Goal: Transaction & Acquisition: Subscribe to service/newsletter

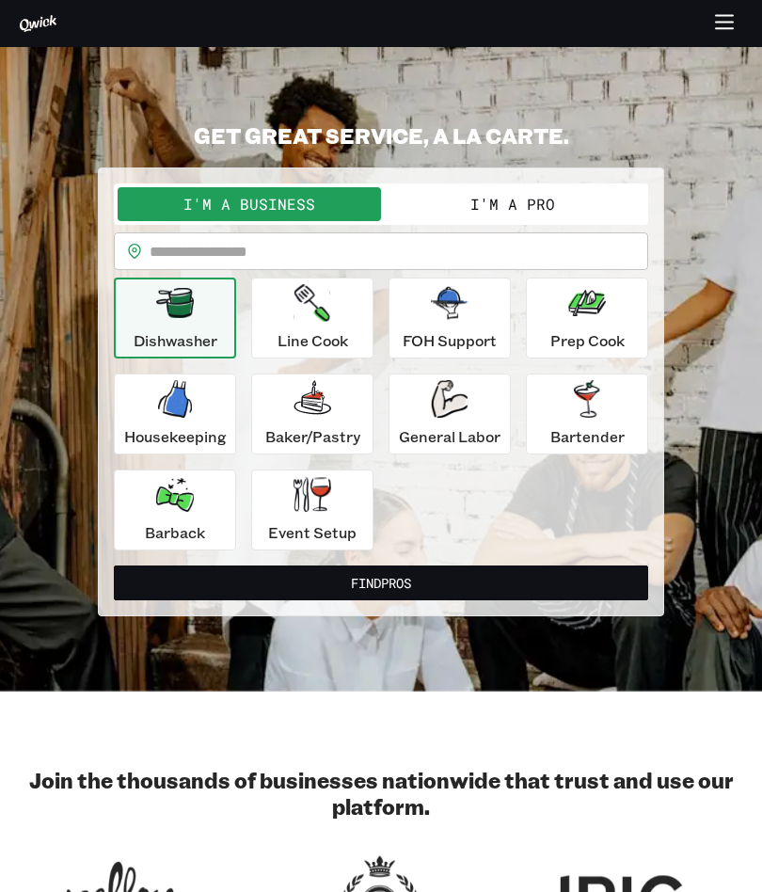
click at [748, 18] on div at bounding box center [381, 24] width 762 height 37
click at [722, 24] on icon "button" at bounding box center [725, 24] width 22 height 22
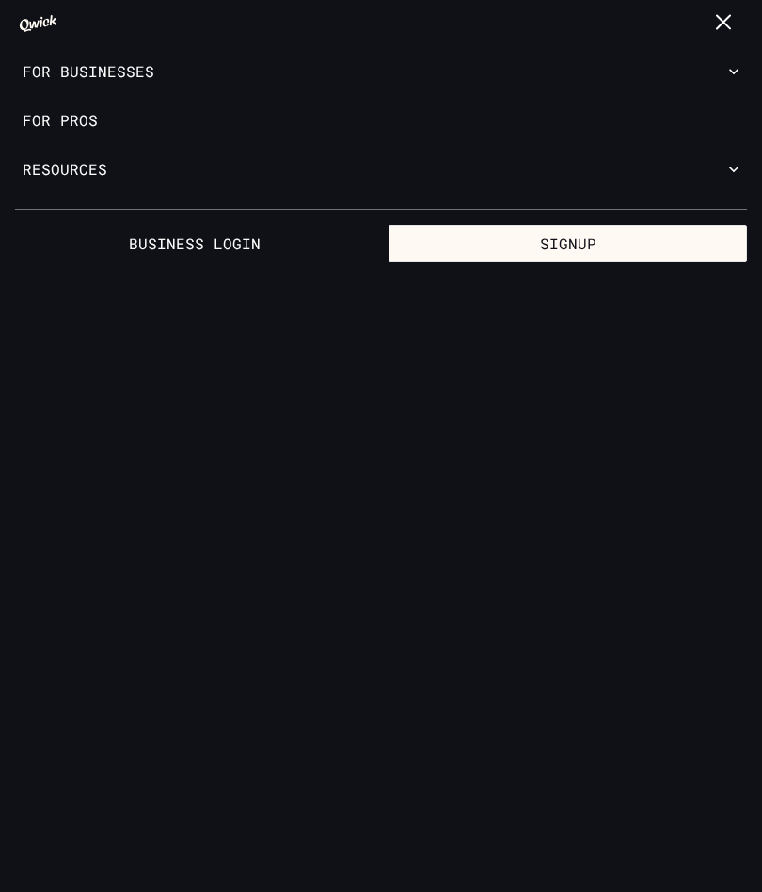
click at [652, 242] on button "Signup" at bounding box center [568, 244] width 359 height 38
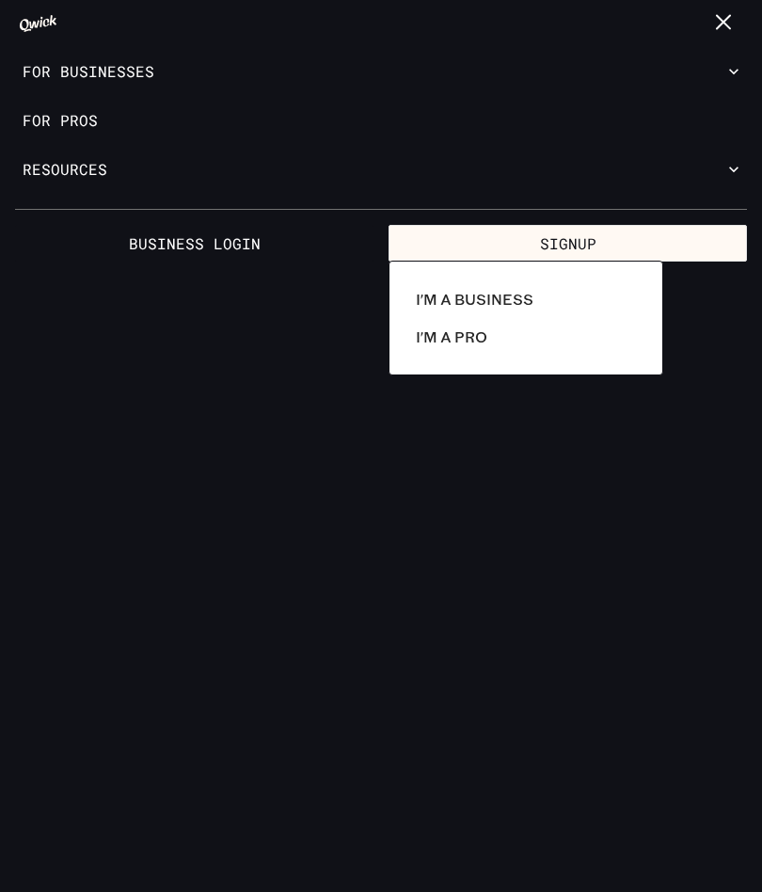
click at [486, 326] on p "I'm a Pro" at bounding box center [452, 337] width 72 height 23
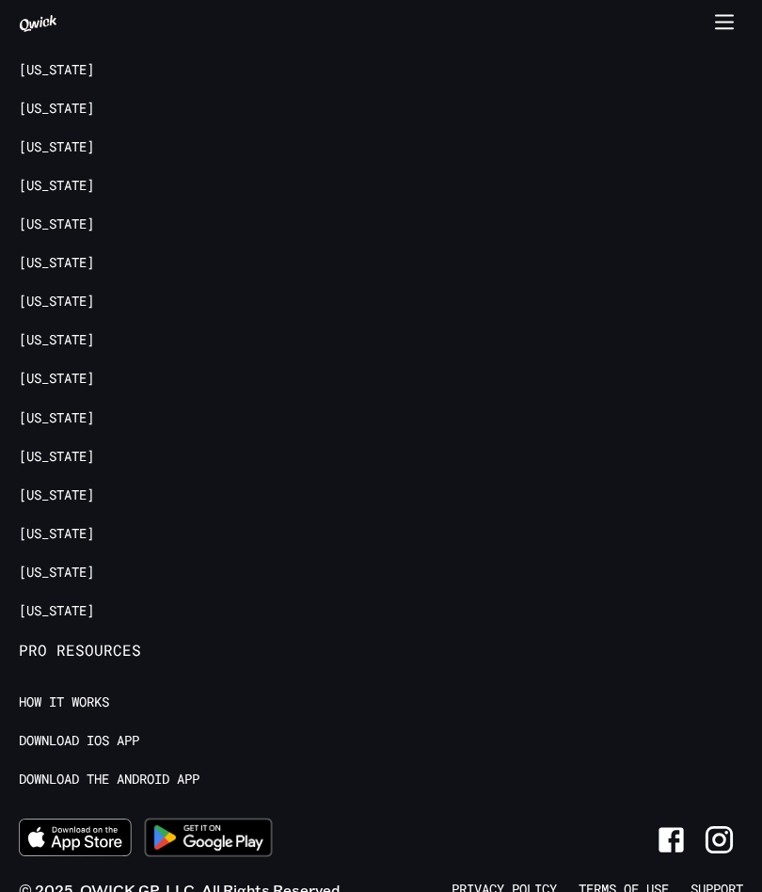
scroll to position [4733, 0]
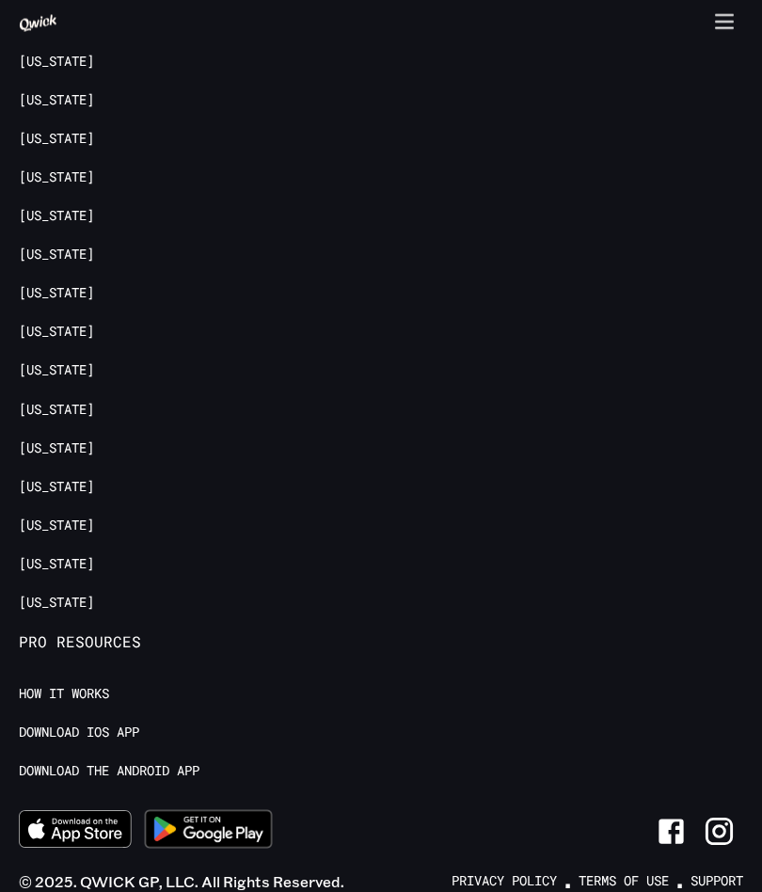
click at [732, 38] on button "button" at bounding box center [725, 24] width 37 height 37
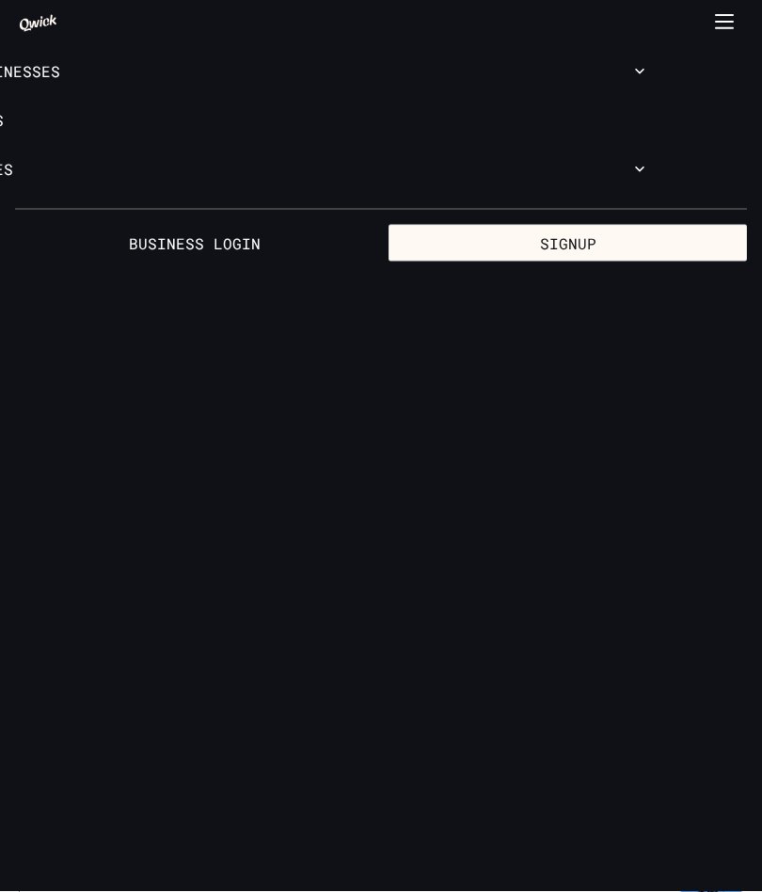
scroll to position [0, 0]
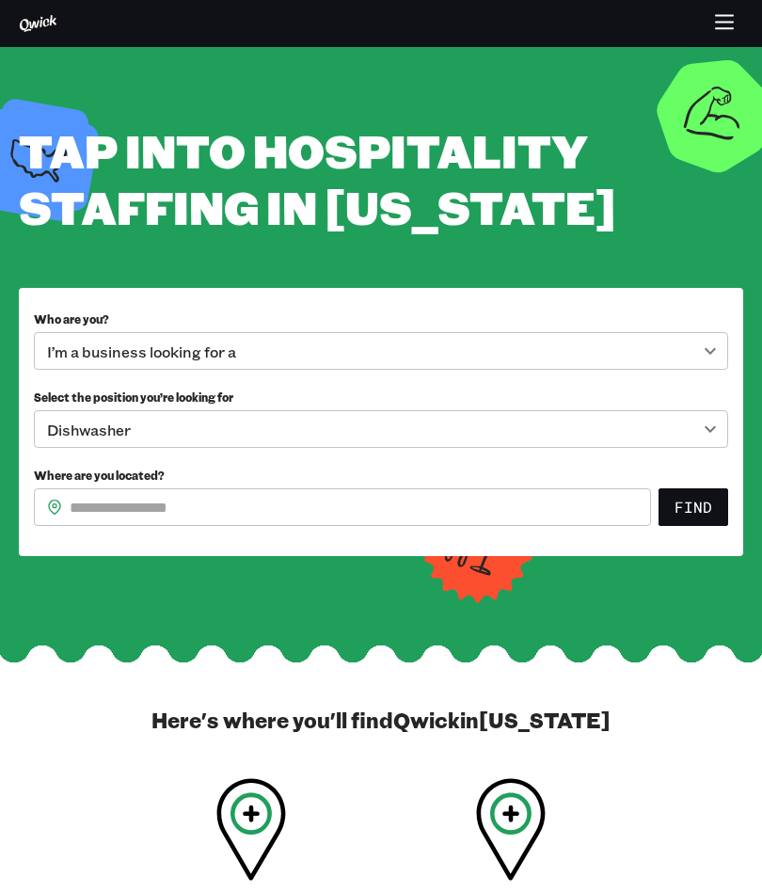
click at [712, 353] on body "**********" at bounding box center [381, 446] width 762 height 892
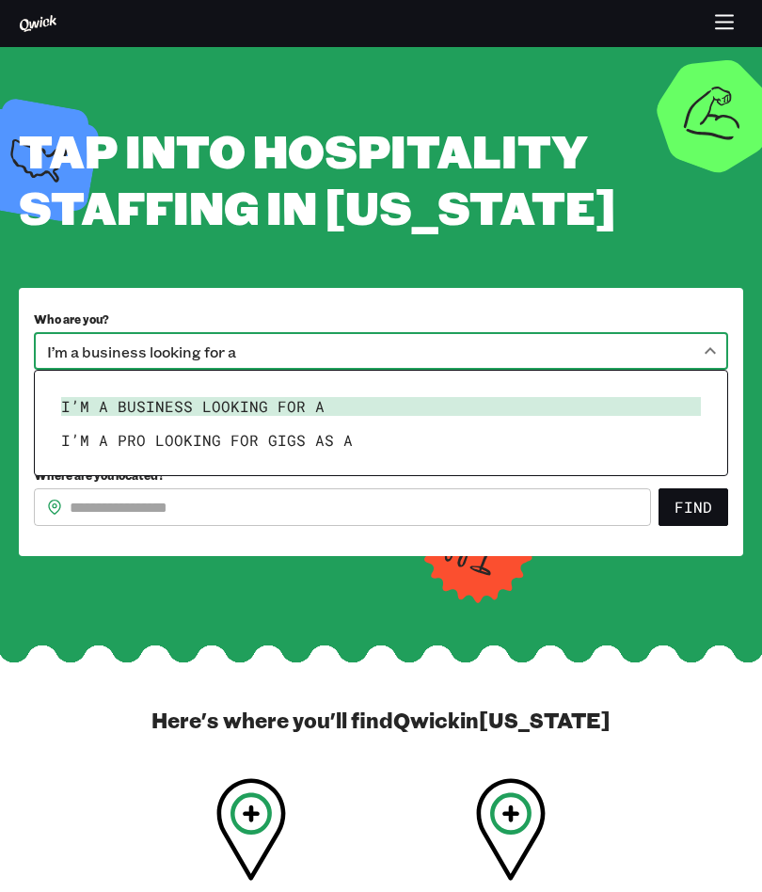
click at [362, 445] on li "I’m a pro looking for Gigs as a" at bounding box center [381, 441] width 655 height 34
type input "***"
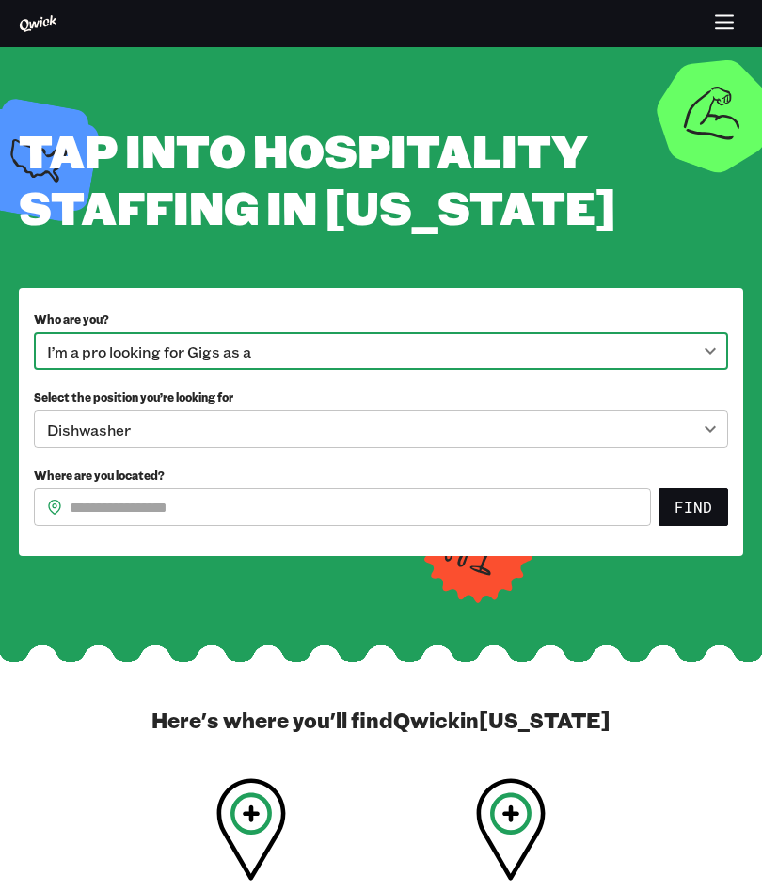
click at [287, 522] on input "Where are you located?" at bounding box center [361, 507] width 582 height 38
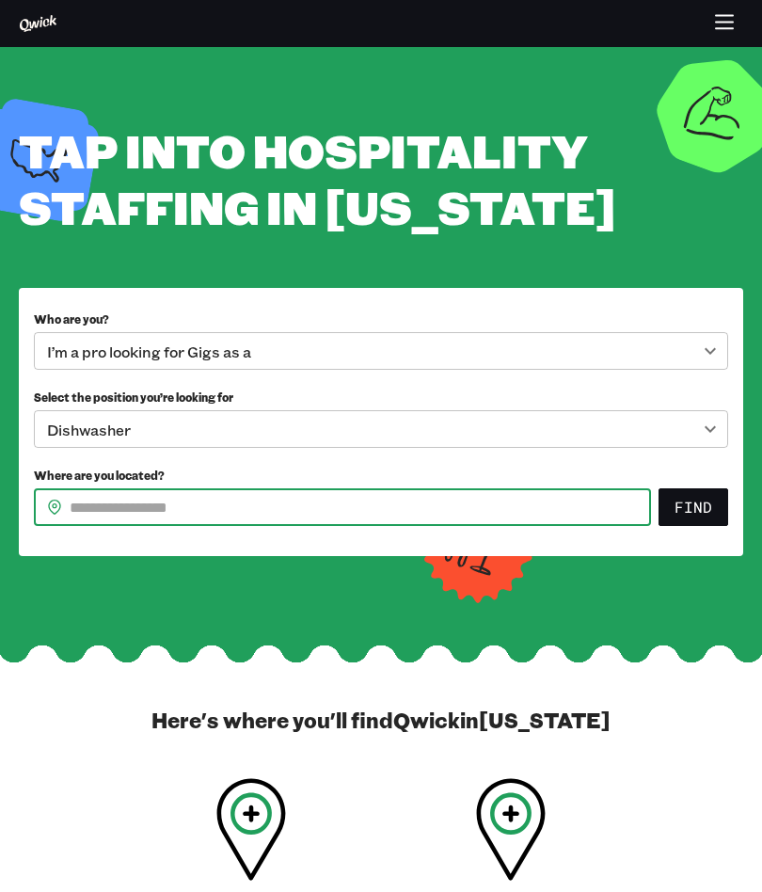
type input "*****"
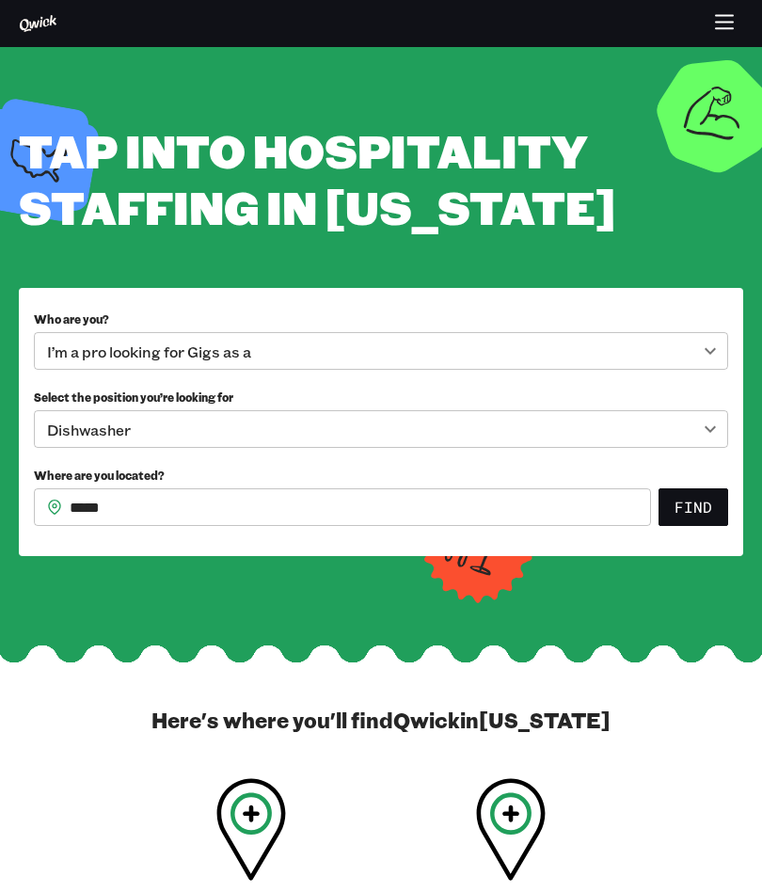
click at [705, 513] on button "Find" at bounding box center [694, 507] width 70 height 38
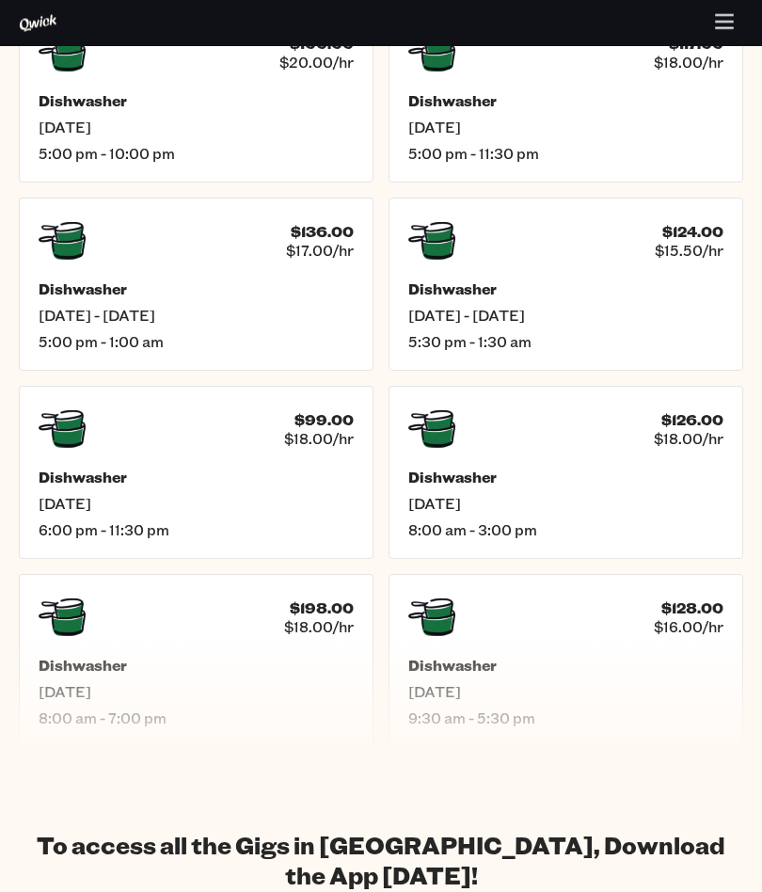
scroll to position [803, 0]
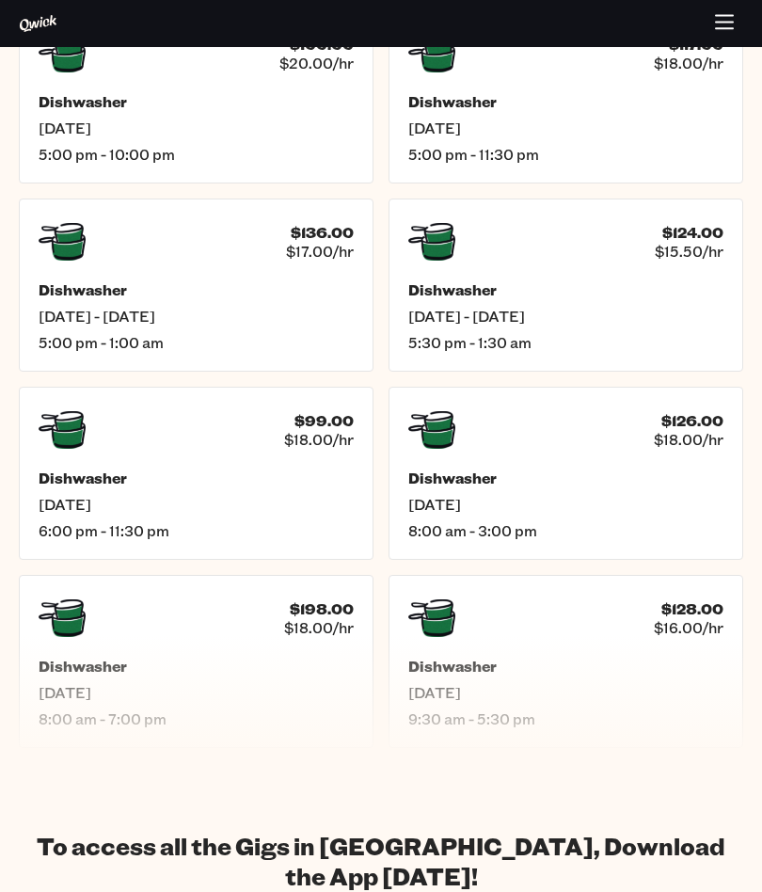
click at [302, 665] on h5 "Dishwasher" at bounding box center [196, 666] width 315 height 19
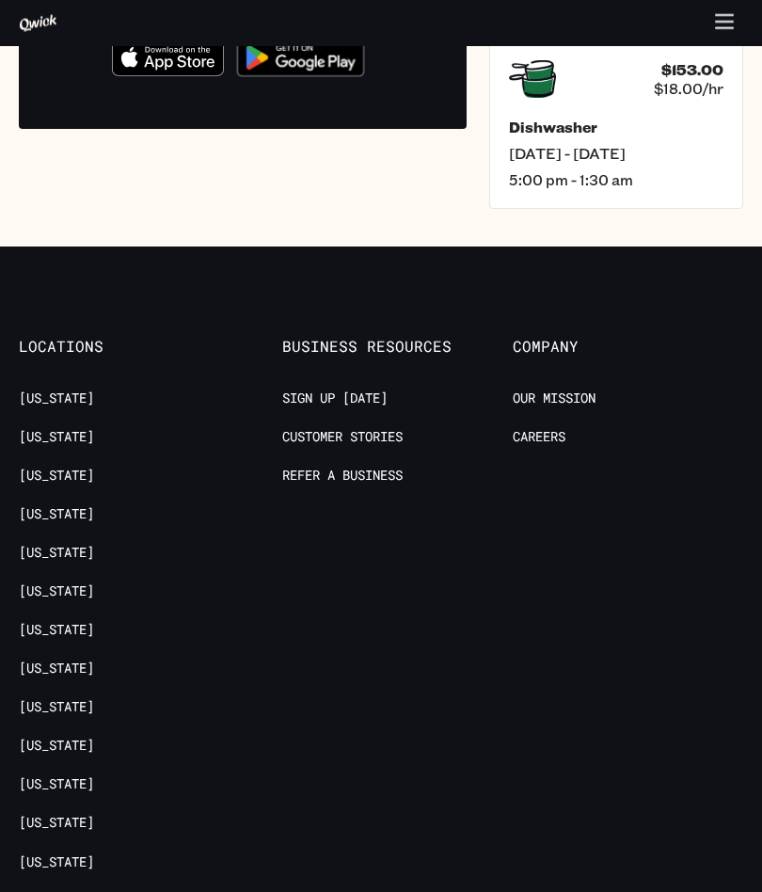
scroll to position [662, 0]
click at [379, 403] on link "Sign up [DATE]" at bounding box center [334, 399] width 105 height 18
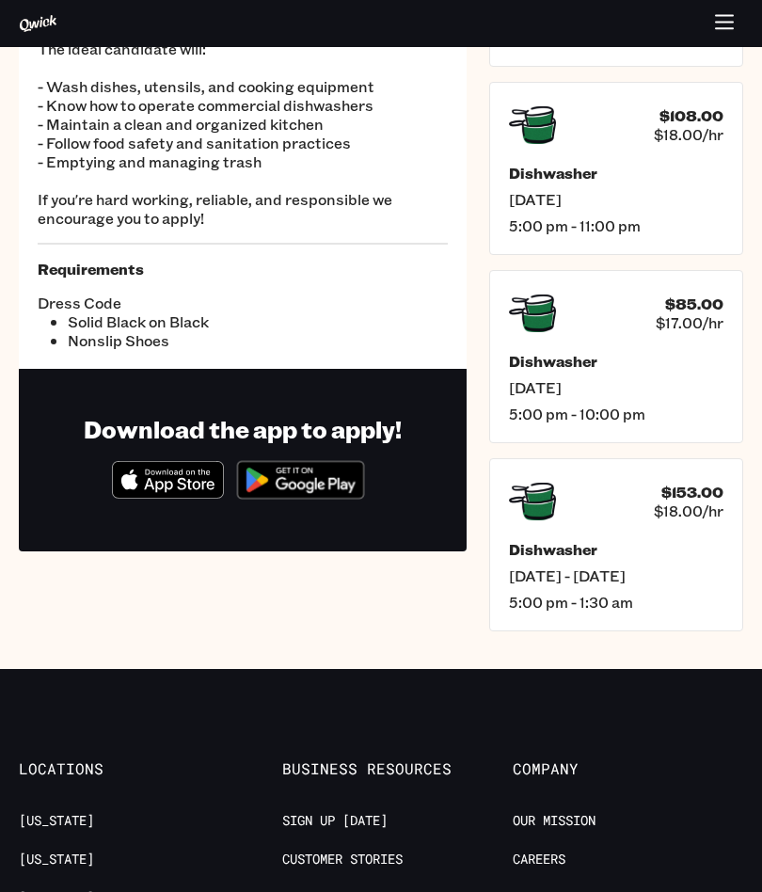
scroll to position [0, 0]
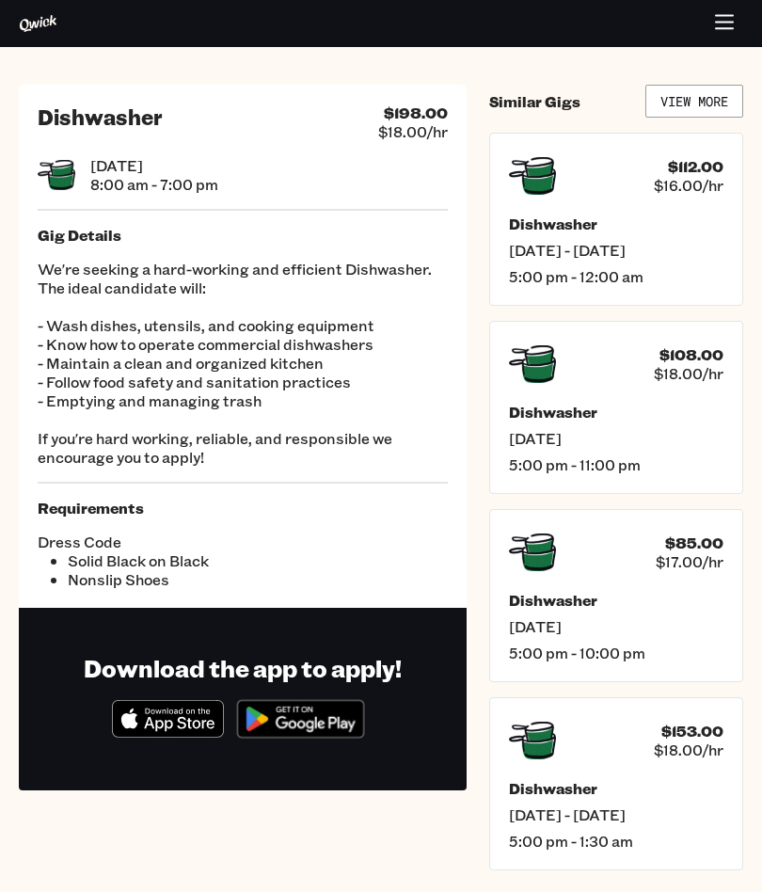
click at [711, 95] on link "View More" at bounding box center [695, 101] width 98 height 33
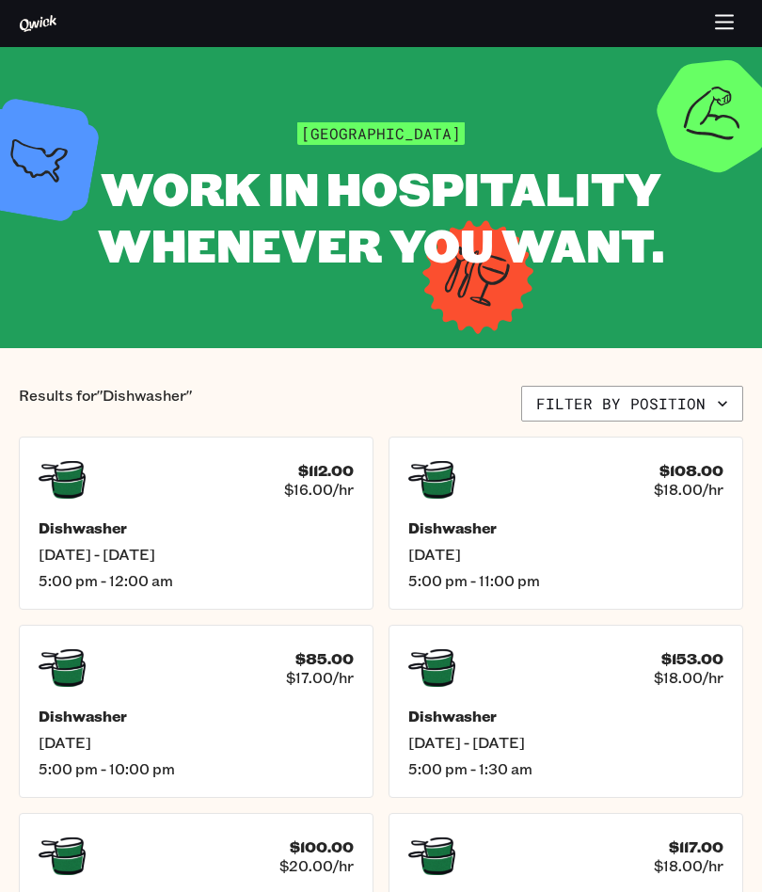
click at [729, 20] on icon "button" at bounding box center [725, 24] width 22 height 22
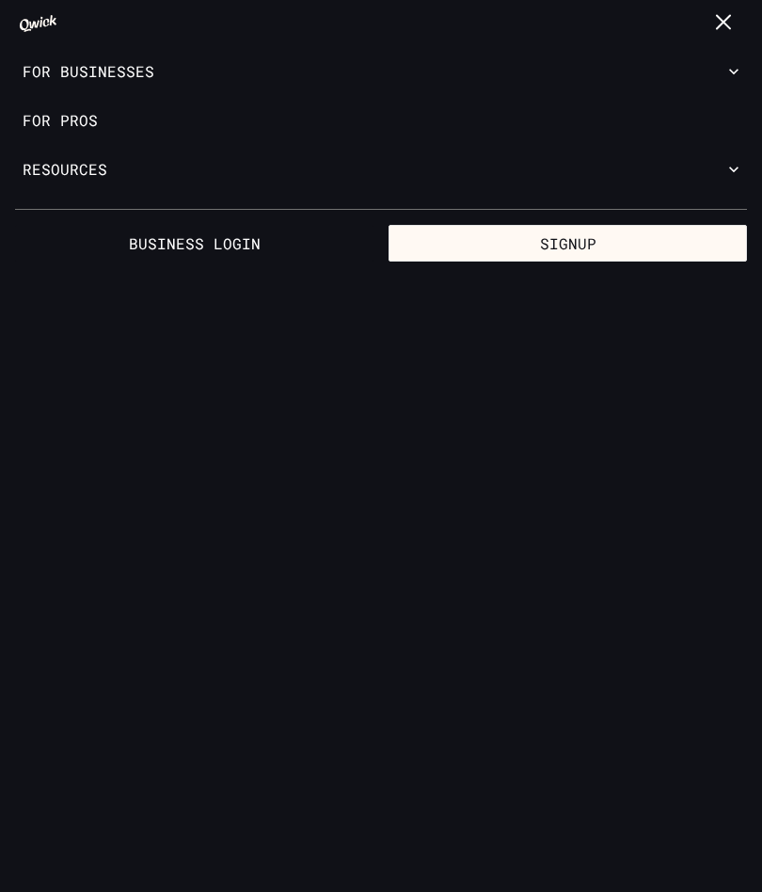
click at [61, 110] on link "For Pros" at bounding box center [381, 120] width 762 height 49
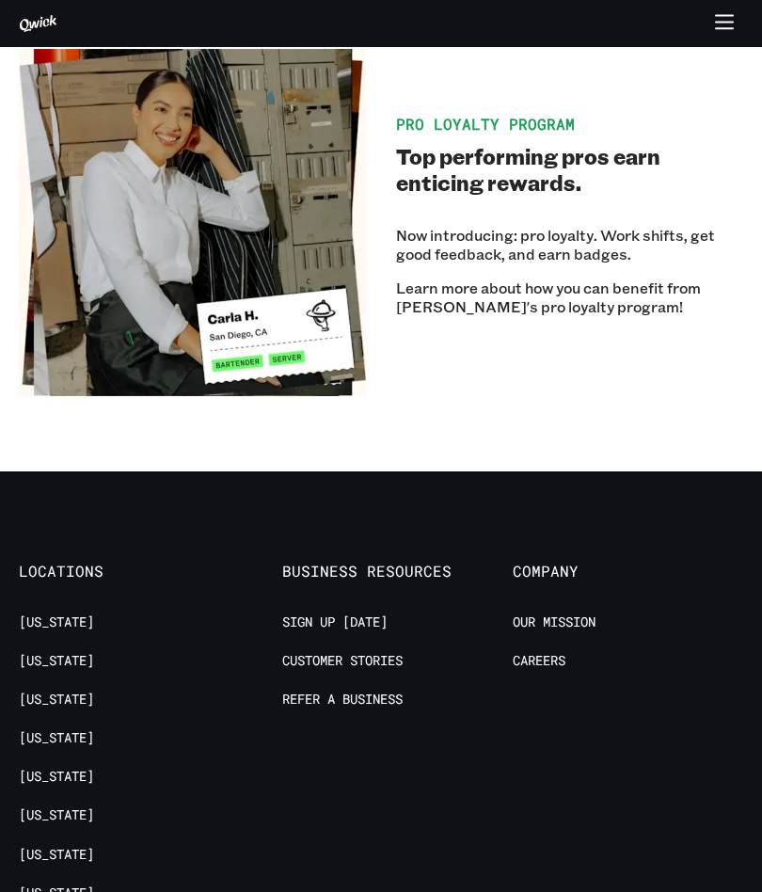
scroll to position [3785, 0]
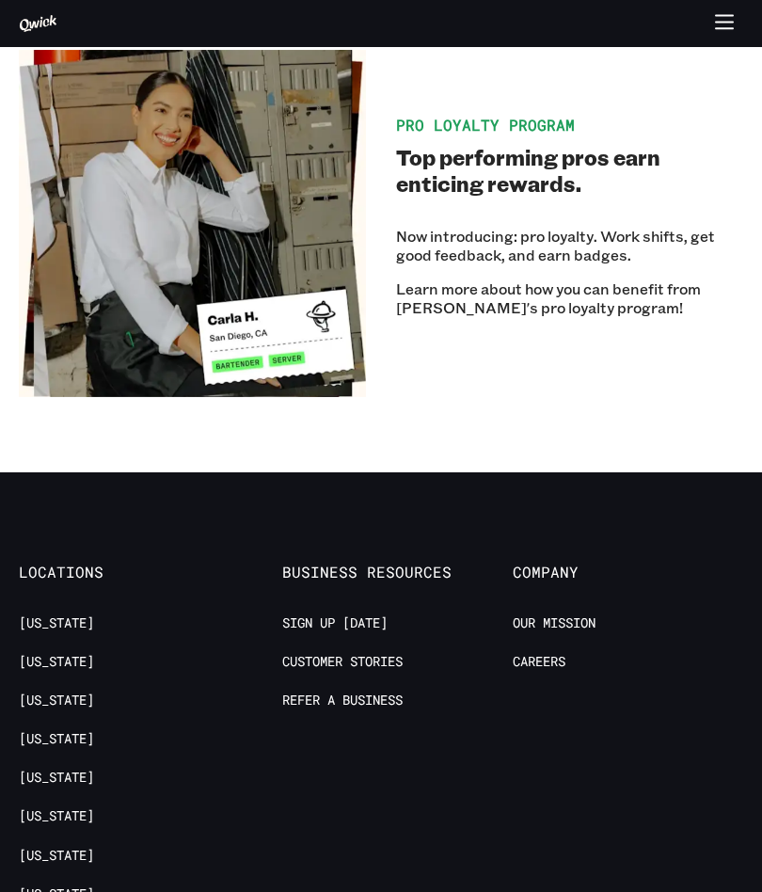
click at [557, 653] on link "Careers" at bounding box center [539, 662] width 53 height 18
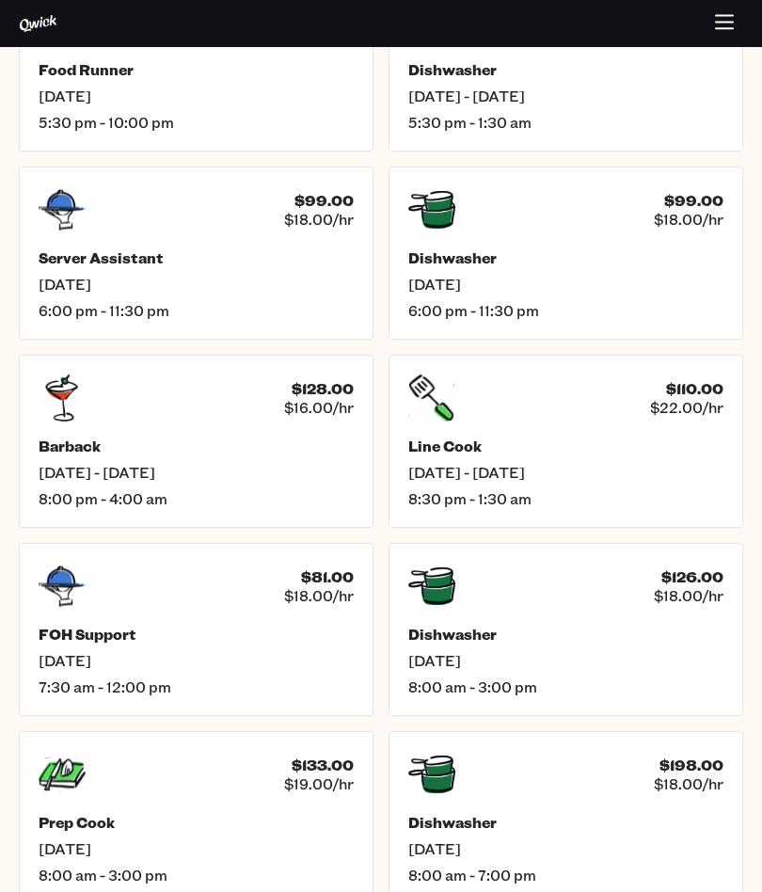
scroll to position [312, 0]
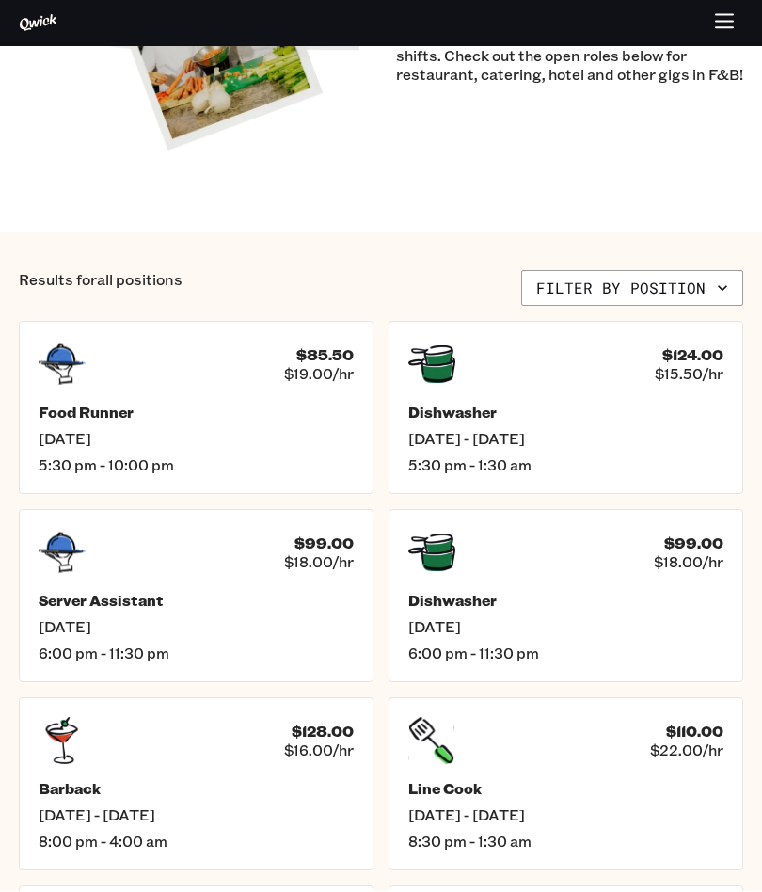
click at [728, 28] on icon "button" at bounding box center [725, 24] width 22 height 22
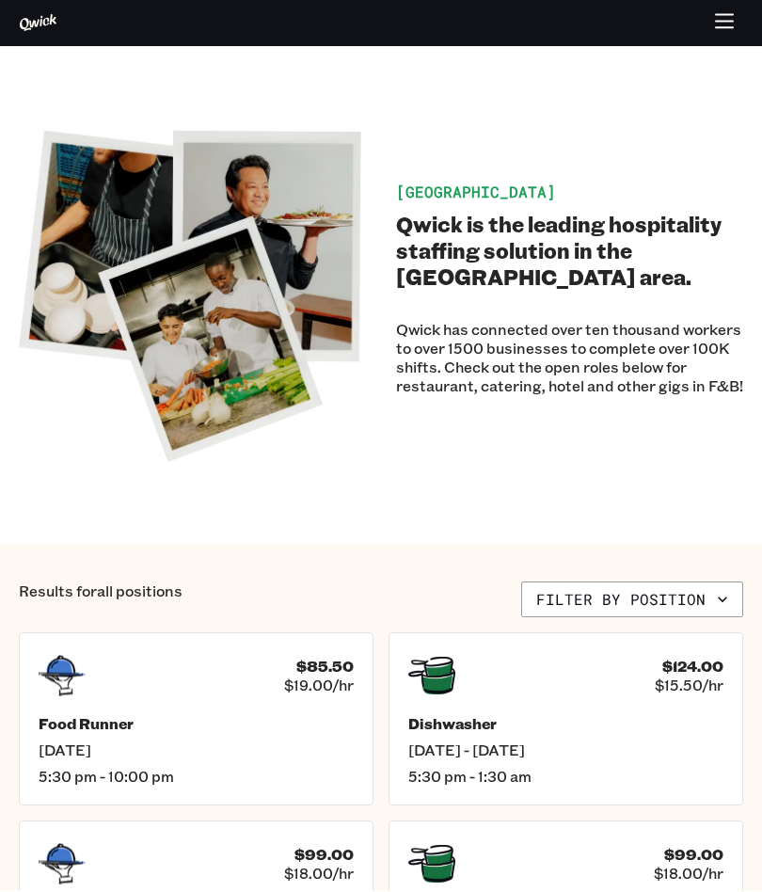
scroll to position [0, 0]
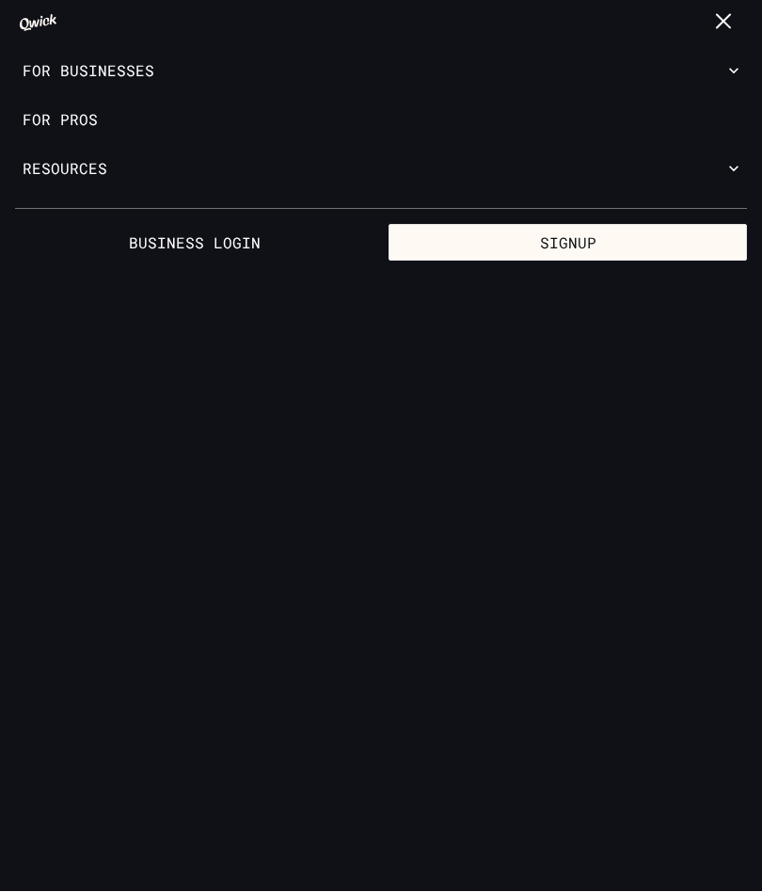
click at [597, 233] on button "Signup" at bounding box center [568, 244] width 359 height 38
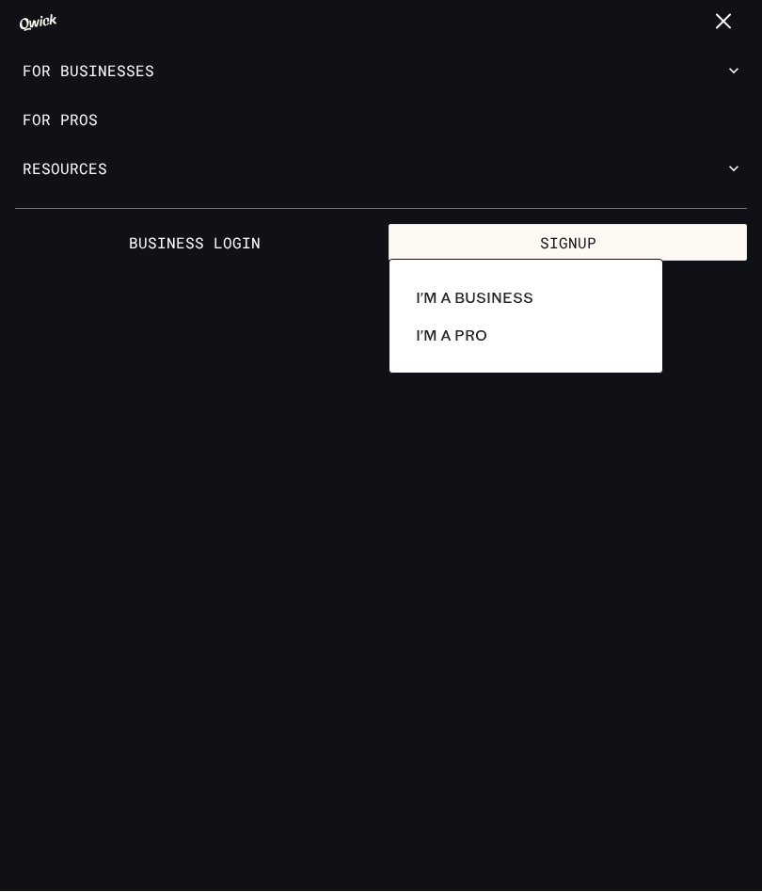
click at [484, 336] on p "I'm a Pro" at bounding box center [452, 336] width 72 height 23
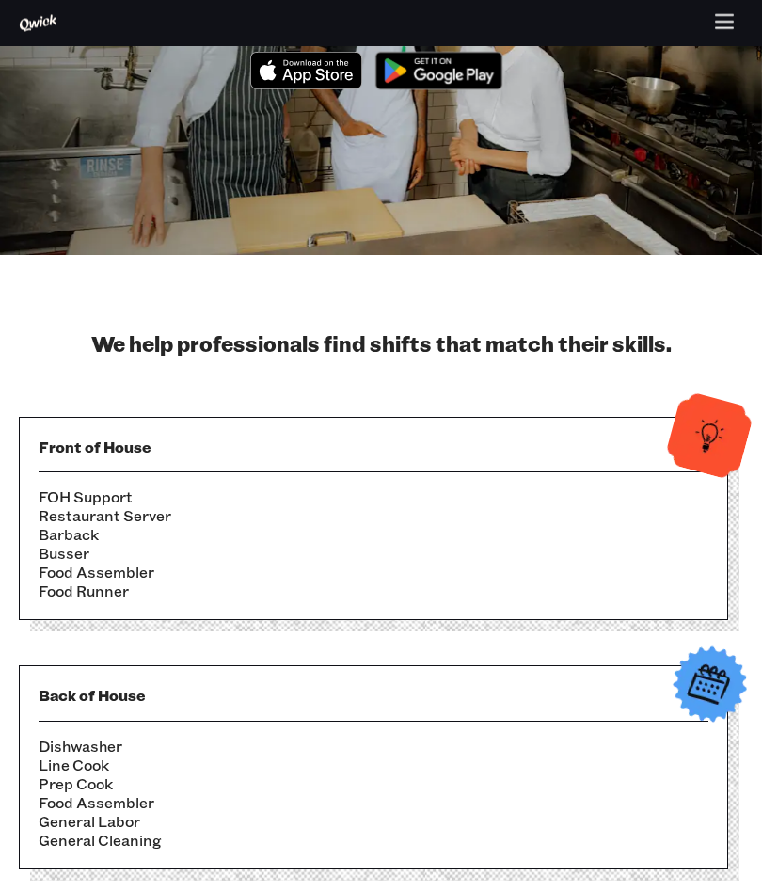
scroll to position [223, 0]
